Goal: Transaction & Acquisition: Purchase product/service

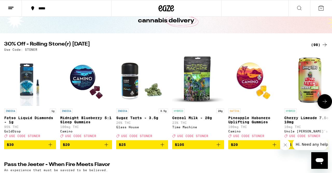
scroll to position [34, 0]
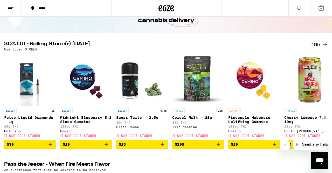
click at [326, 43] on icon at bounding box center [325, 45] width 4 height 4
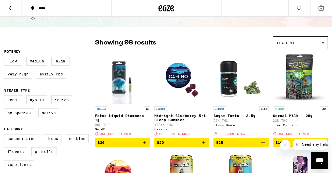
scroll to position [24, 0]
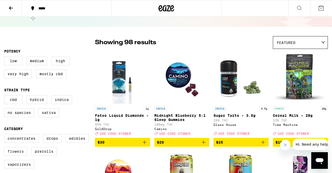
click at [21, 154] on label "Flowers" at bounding box center [15, 151] width 23 height 9
click at [5, 135] on input "Flowers" at bounding box center [5, 134] width 0 height 0
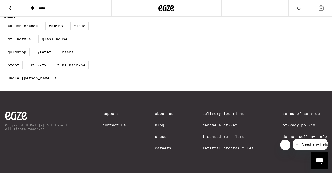
scroll to position [391, 0]
checkbox input "false"
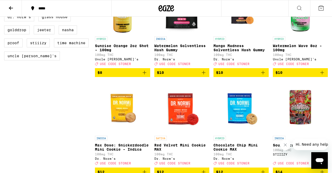
scroll to position [24, 0]
